Goal: Information Seeking & Learning: Learn about a topic

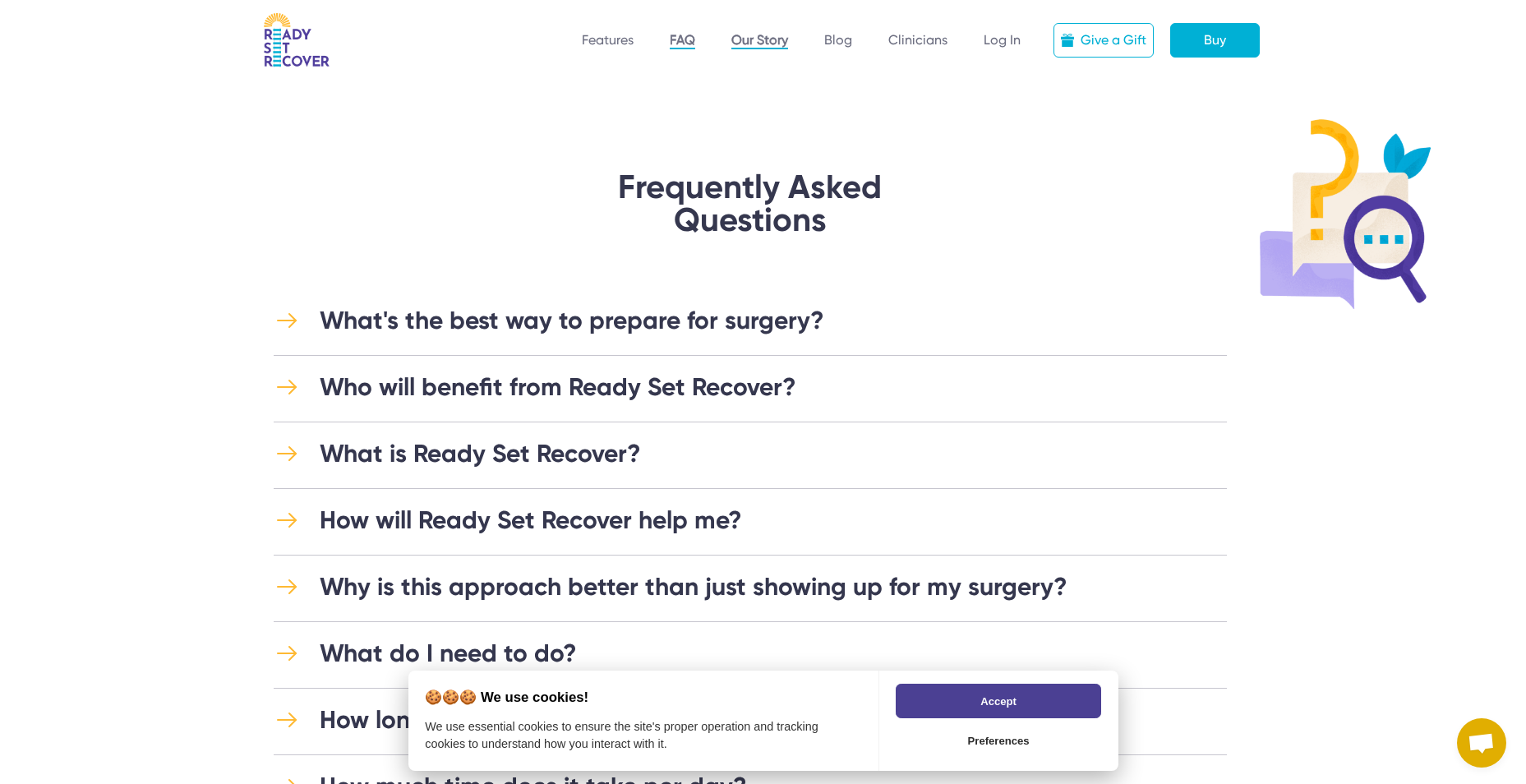
click at [762, 37] on link "Our Story" at bounding box center [759, 40] width 56 height 17
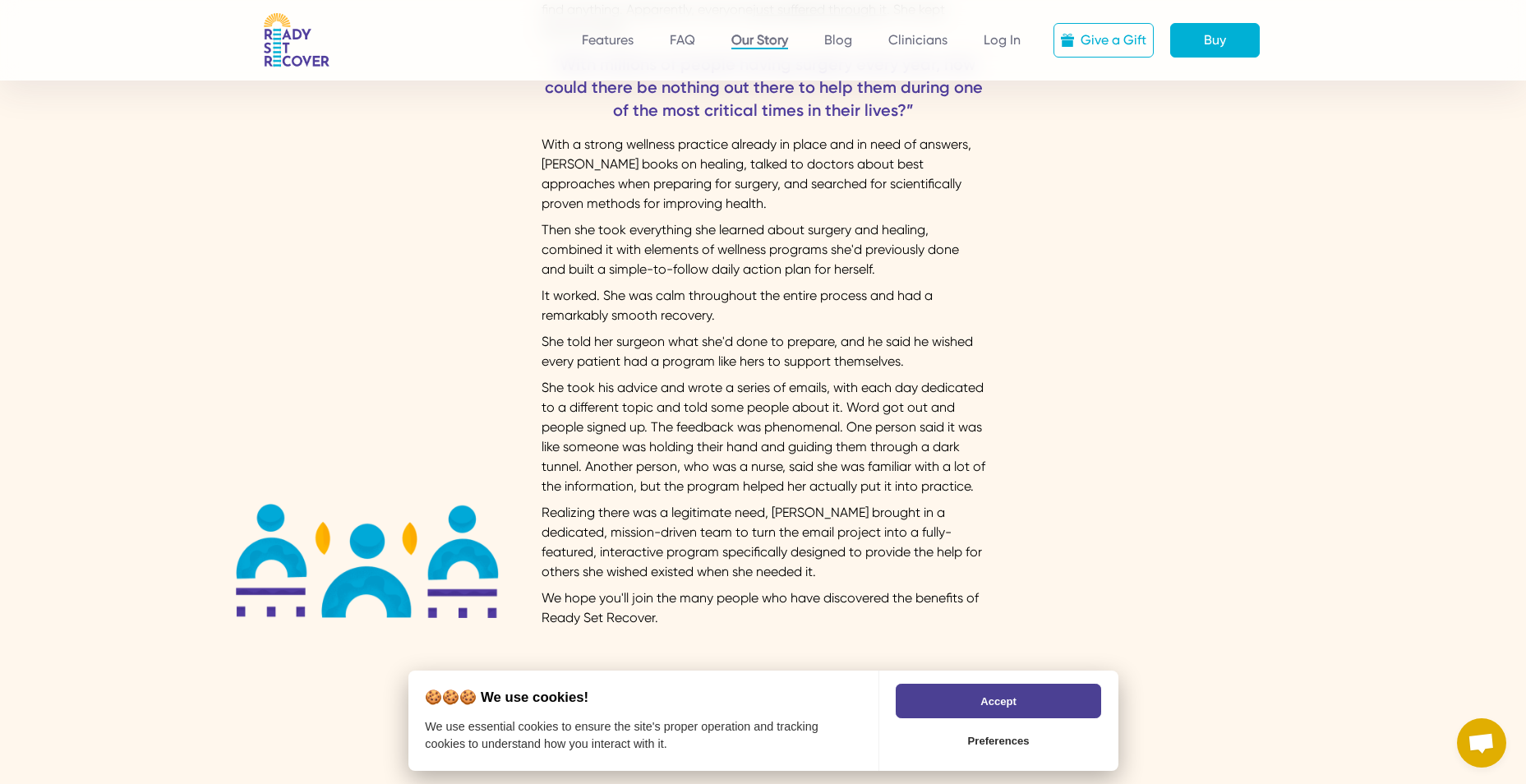
scroll to position [493, 0]
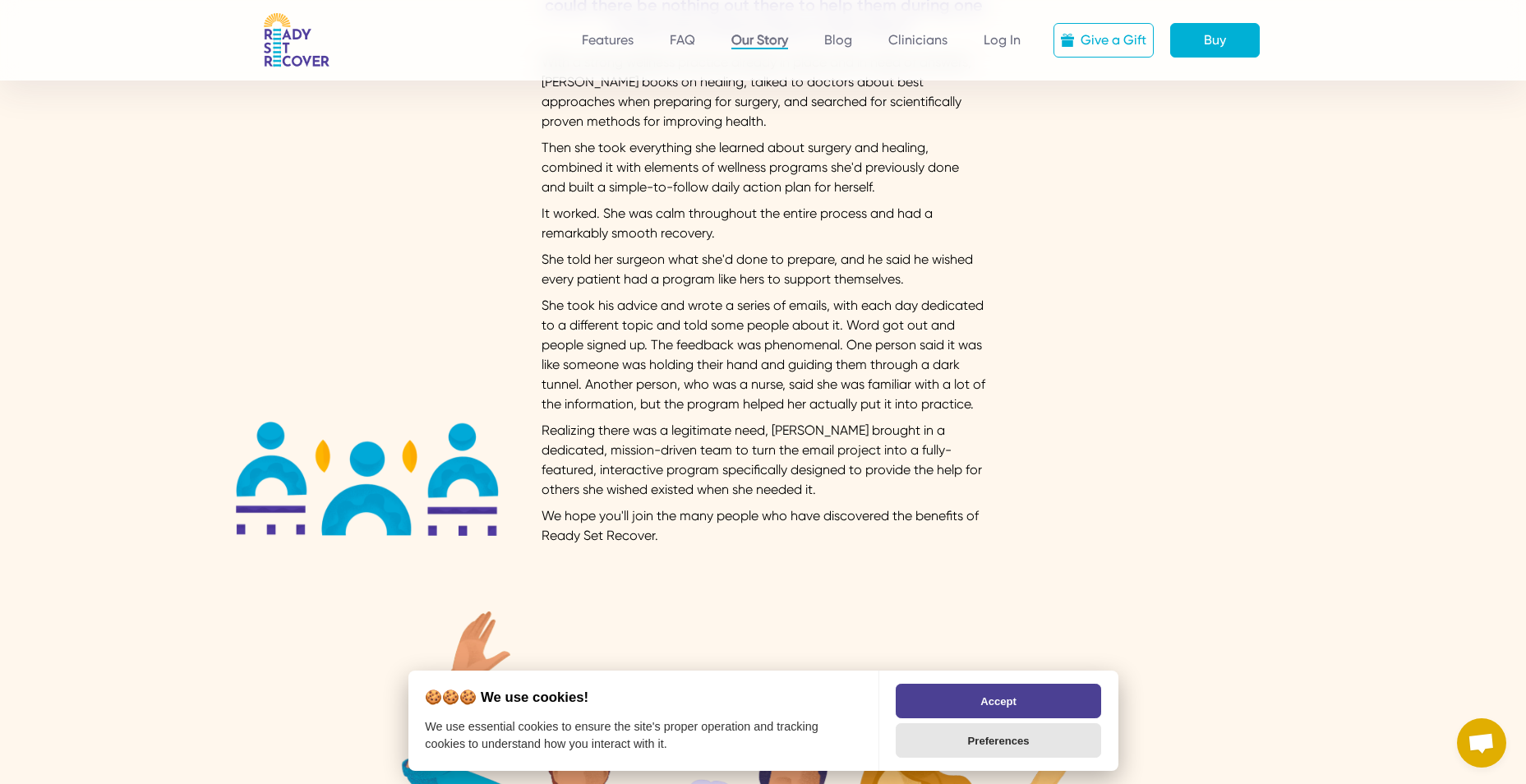
click at [993, 744] on button "Preferences" at bounding box center [999, 741] width 205 height 34
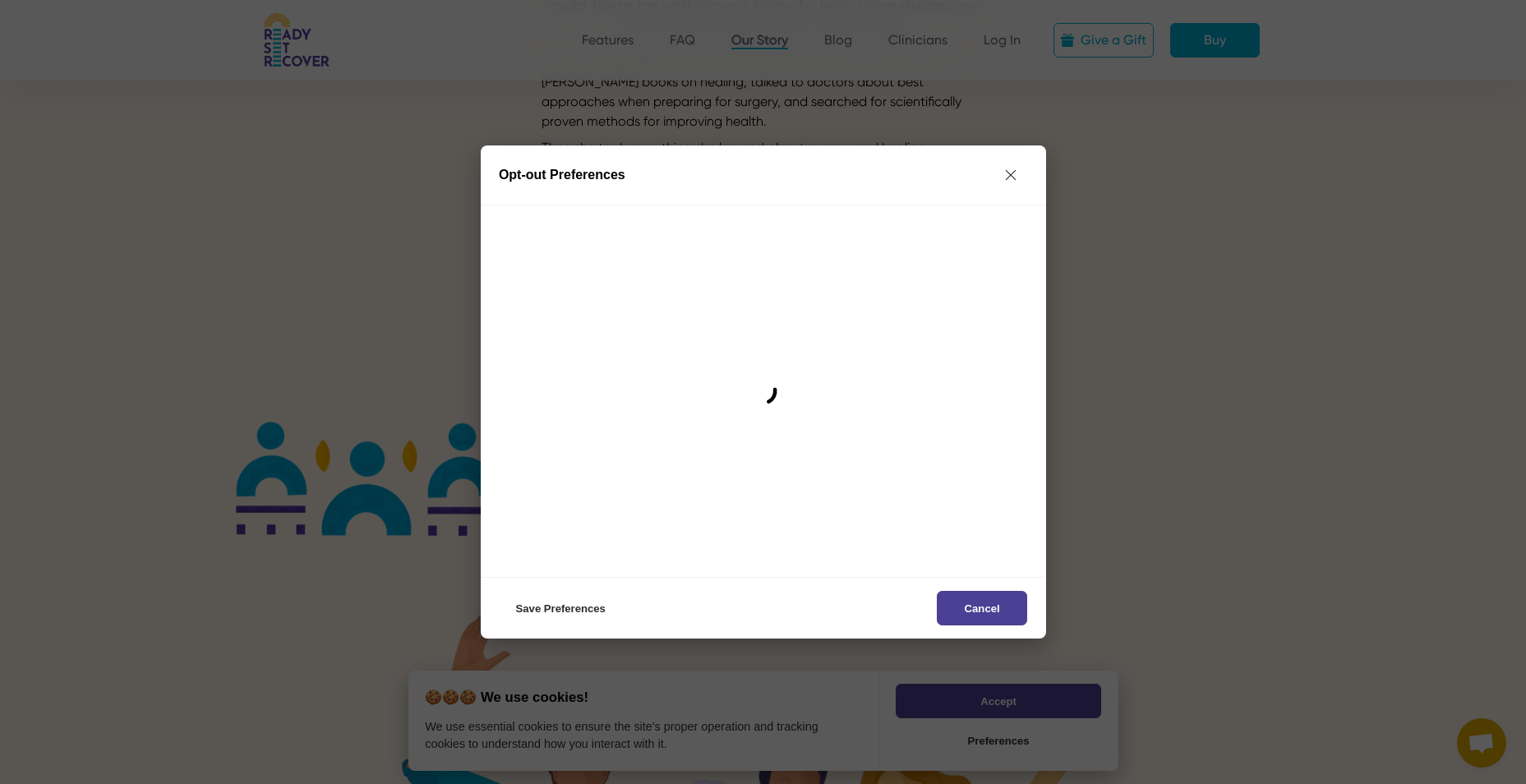
click at [536, 590] on div "Cancel Save Preferences" at bounding box center [763, 608] width 566 height 61
click at [555, 615] on button "Save Preferences" at bounding box center [561, 608] width 124 height 34
